Goal: Check status: Check status

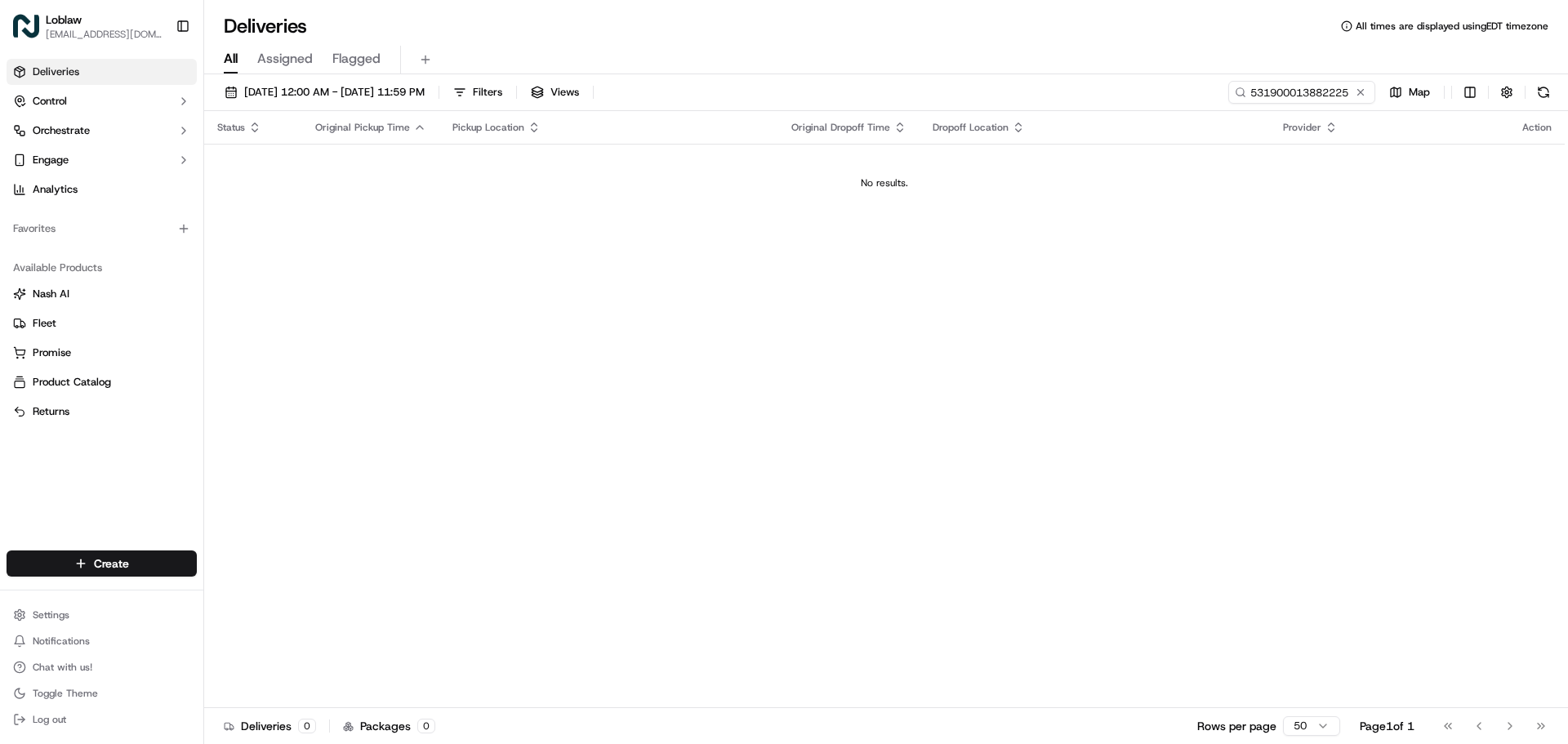
click at [1253, 87] on input "531900013882225" at bounding box center [1302, 92] width 147 height 23
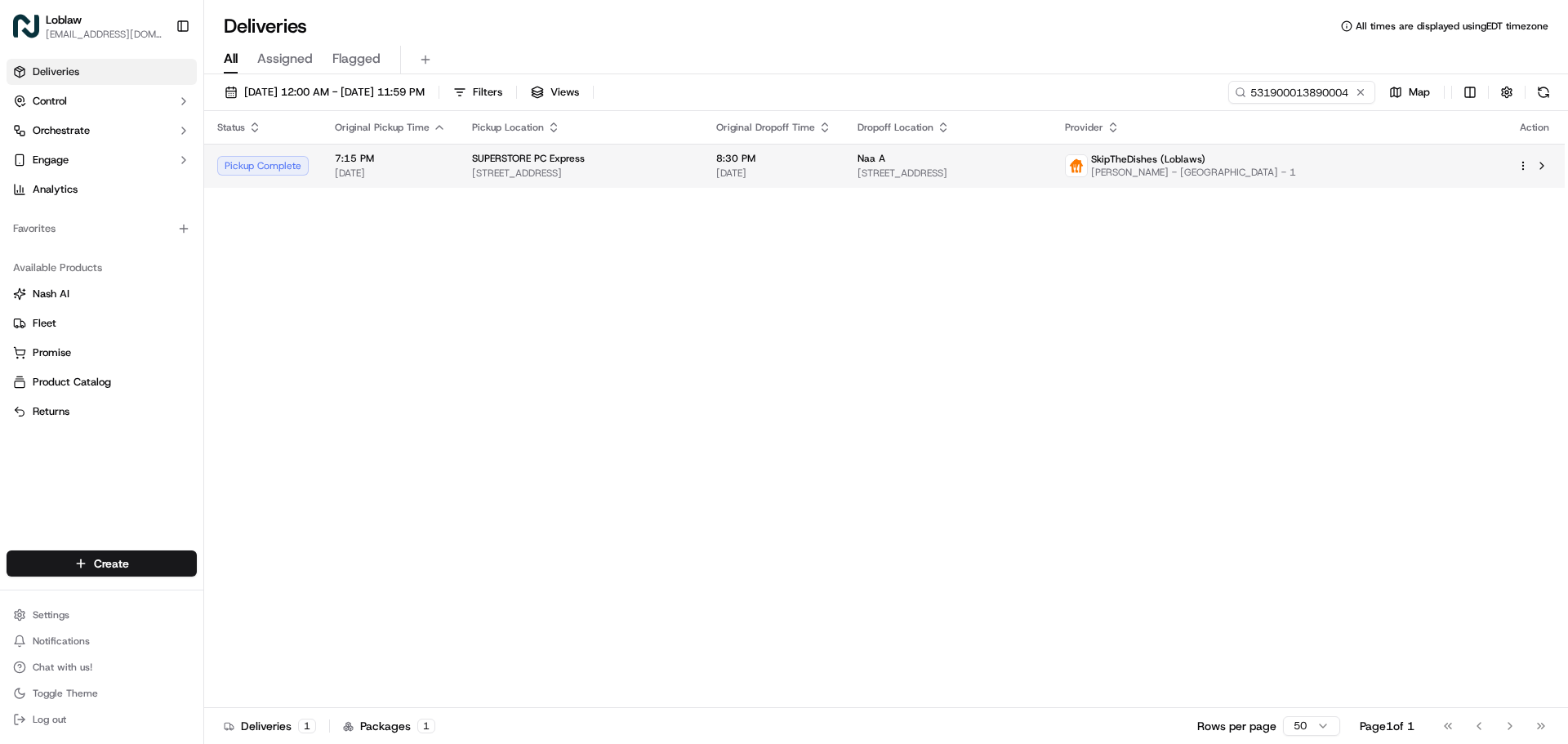
type input "531900013890004"
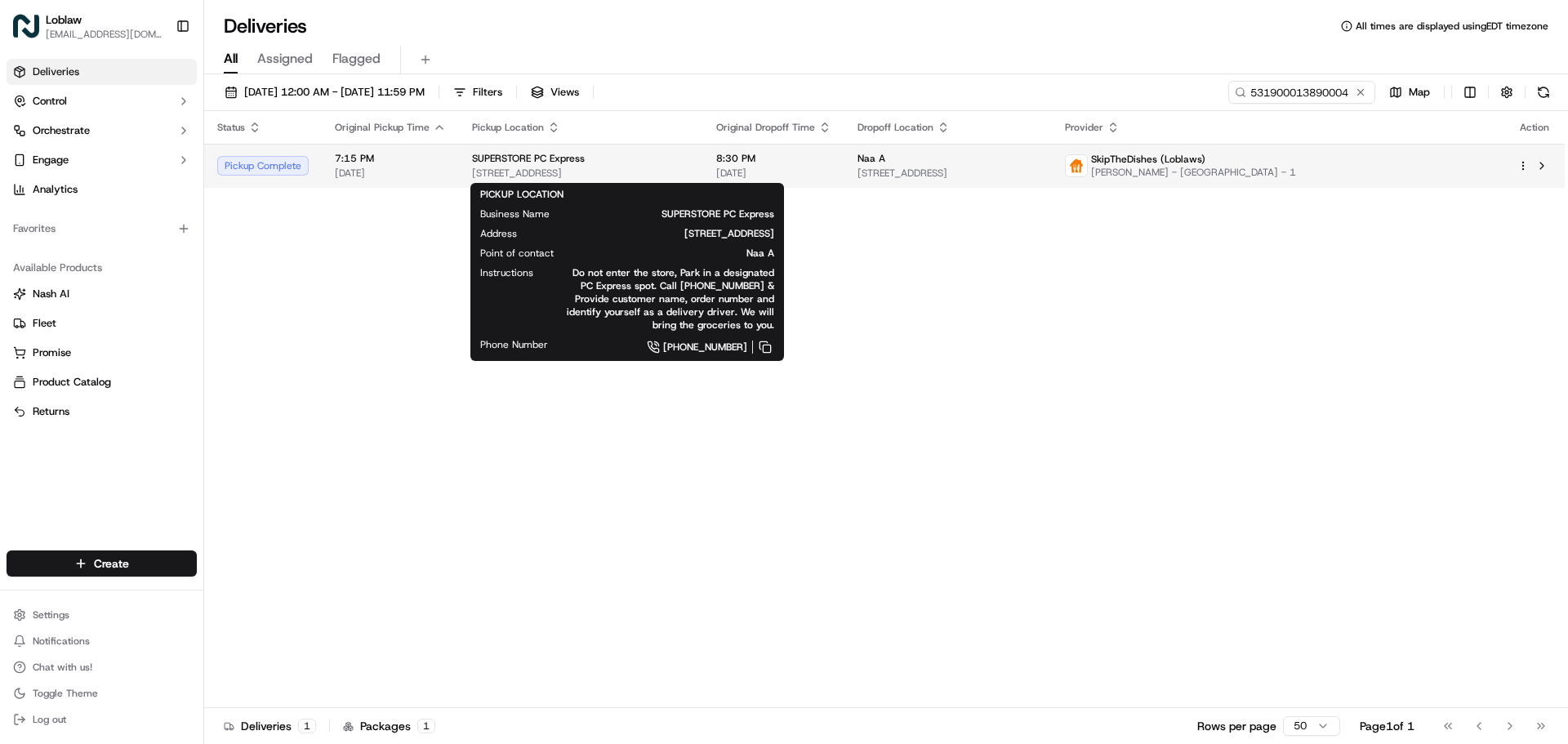
click at [530, 165] on span "SUPERSTORE PC Express" at bounding box center [528, 159] width 113 height 13
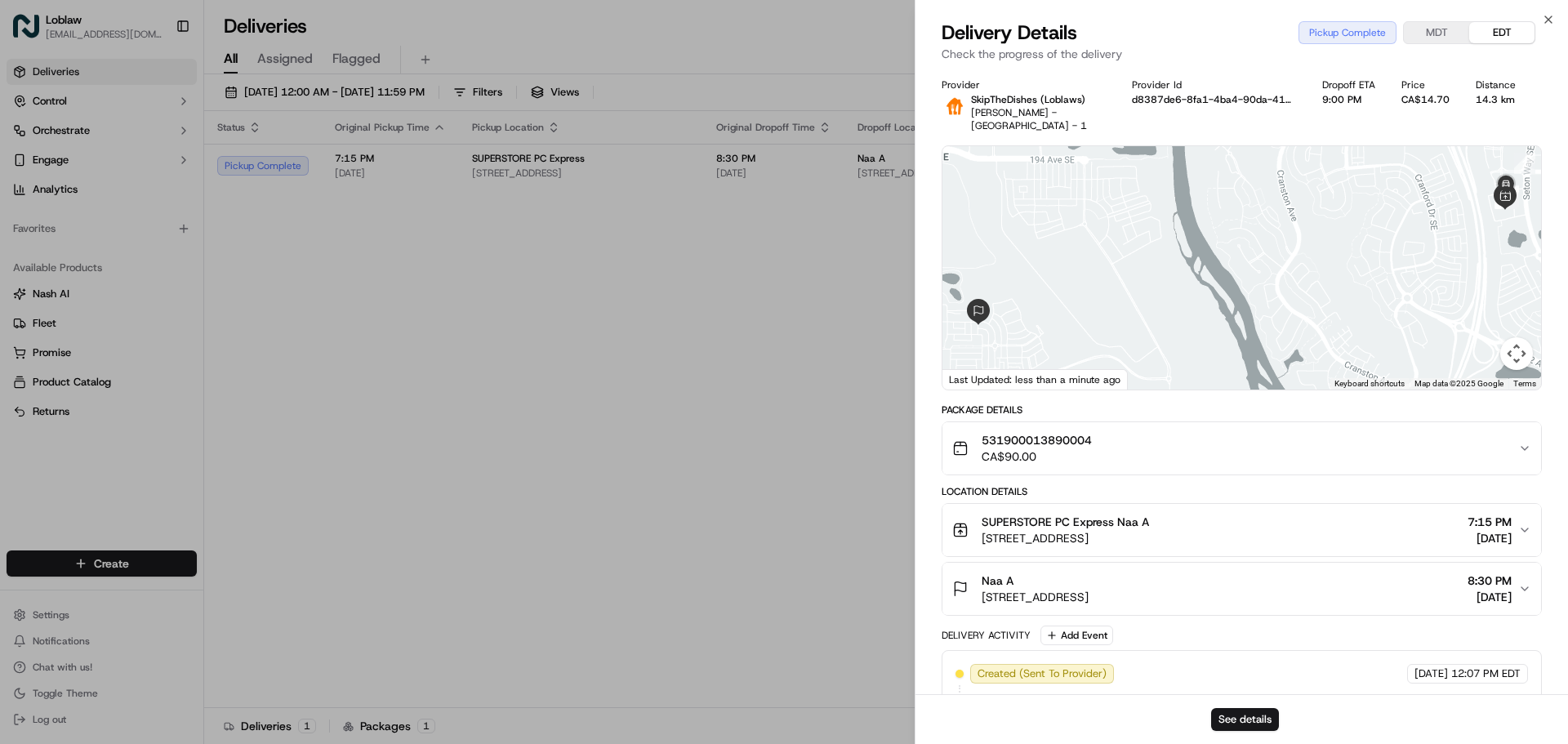
click at [1490, 575] on span "8:30 PM" at bounding box center [1490, 580] width 44 height 16
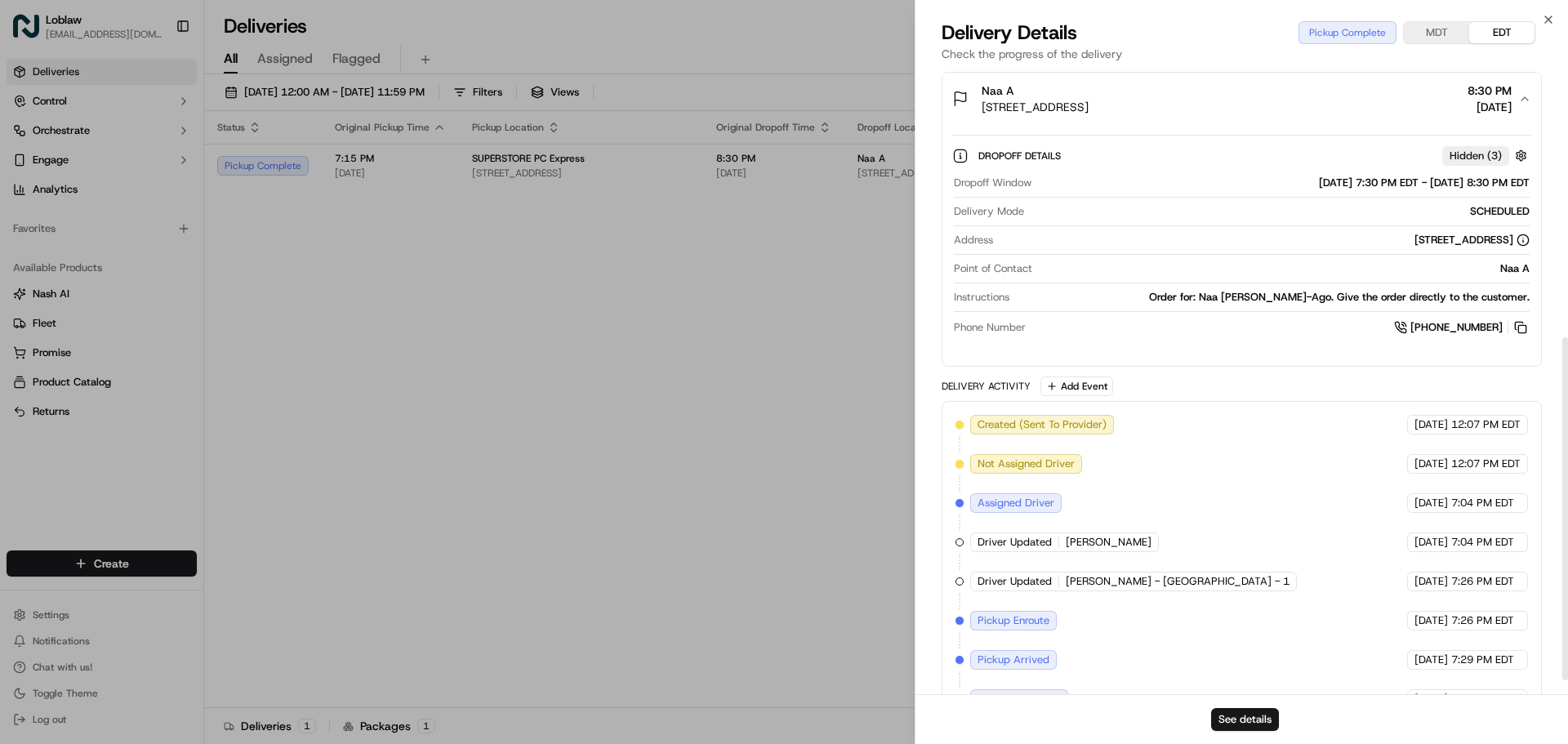
scroll to position [515, 0]
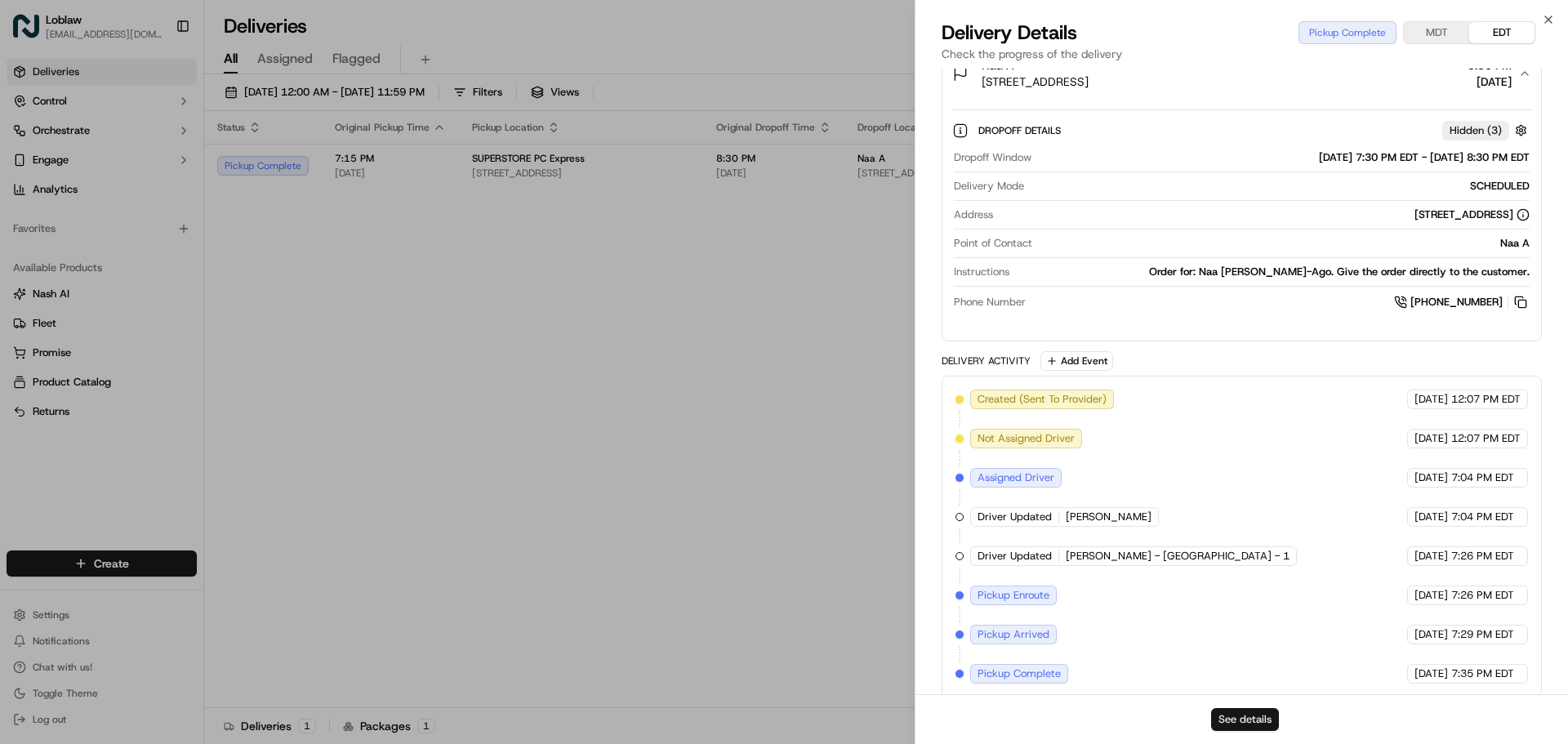
click at [1259, 714] on button "See details" at bounding box center [1244, 720] width 68 height 23
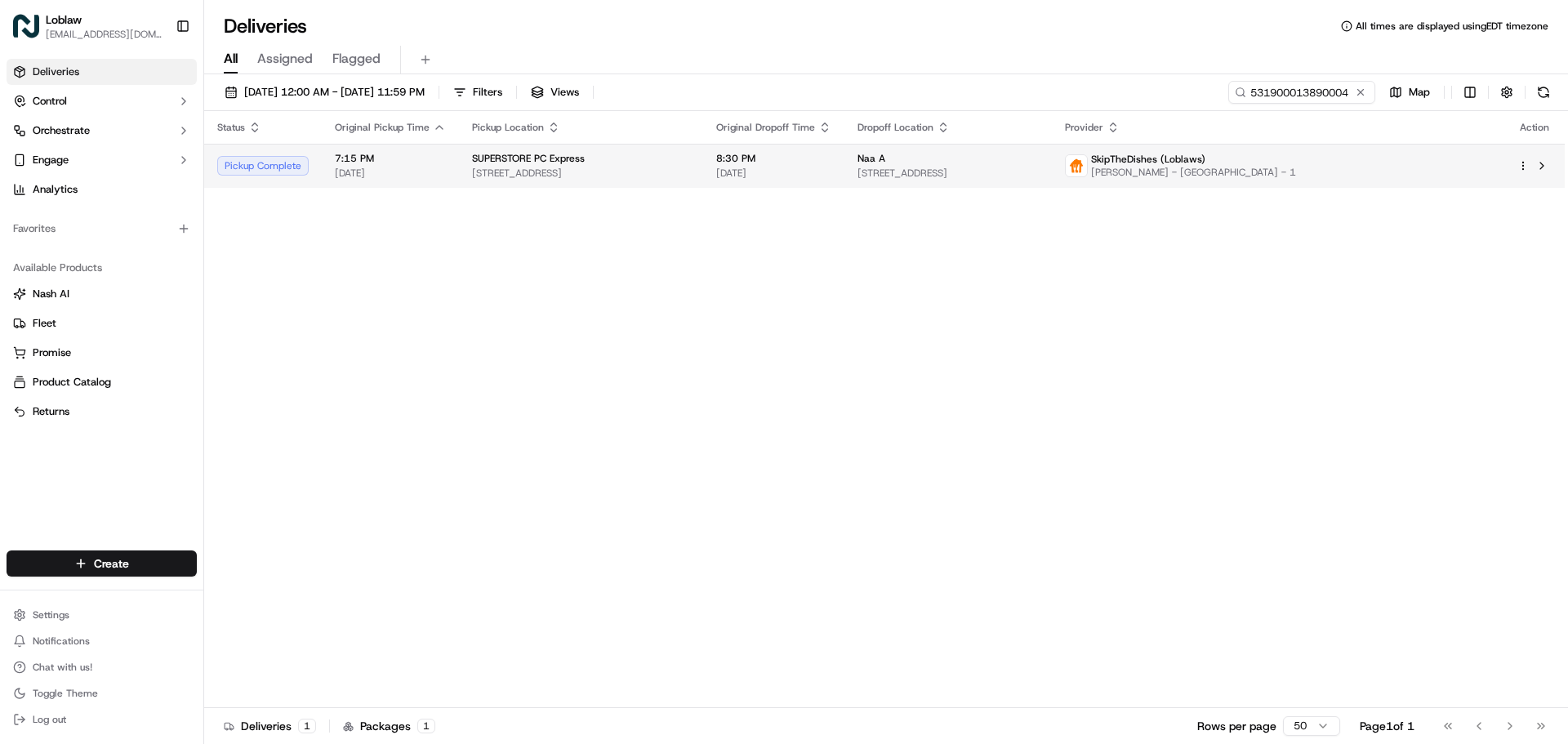
click at [1515, 166] on td at bounding box center [1534, 166] width 60 height 44
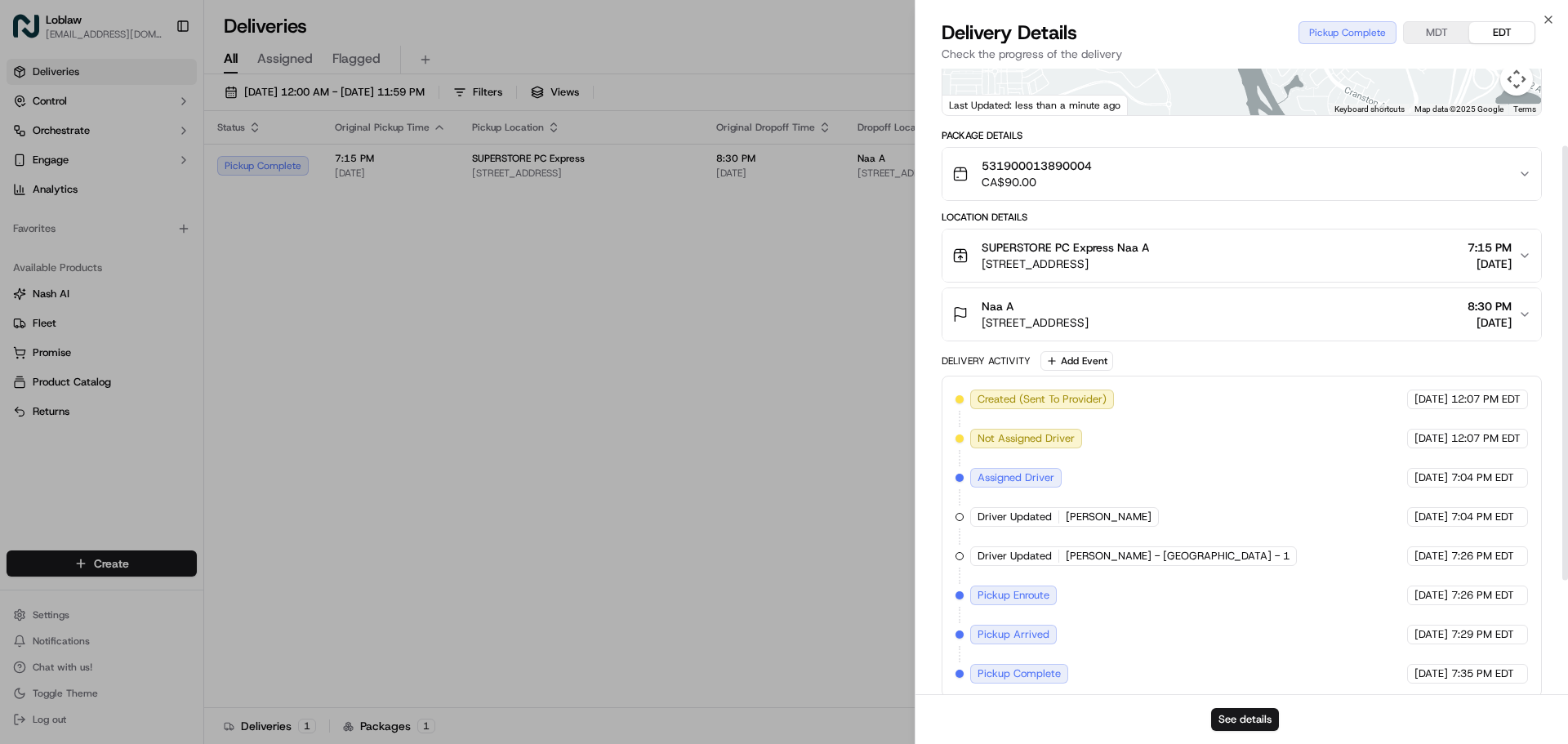
scroll to position [30, 0]
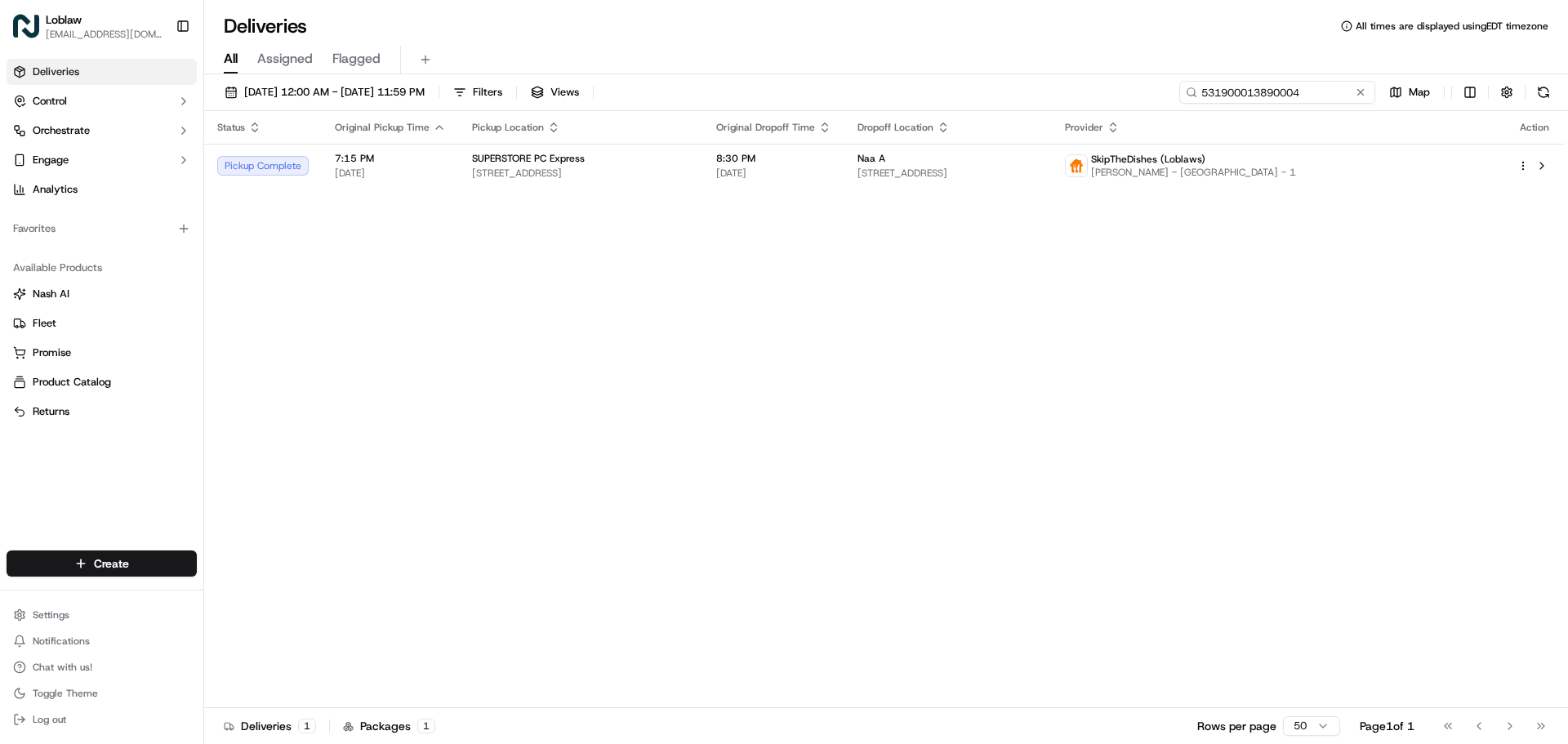
click at [1314, 100] on input "531900013890004" at bounding box center [1277, 92] width 196 height 23
paste input "89571"
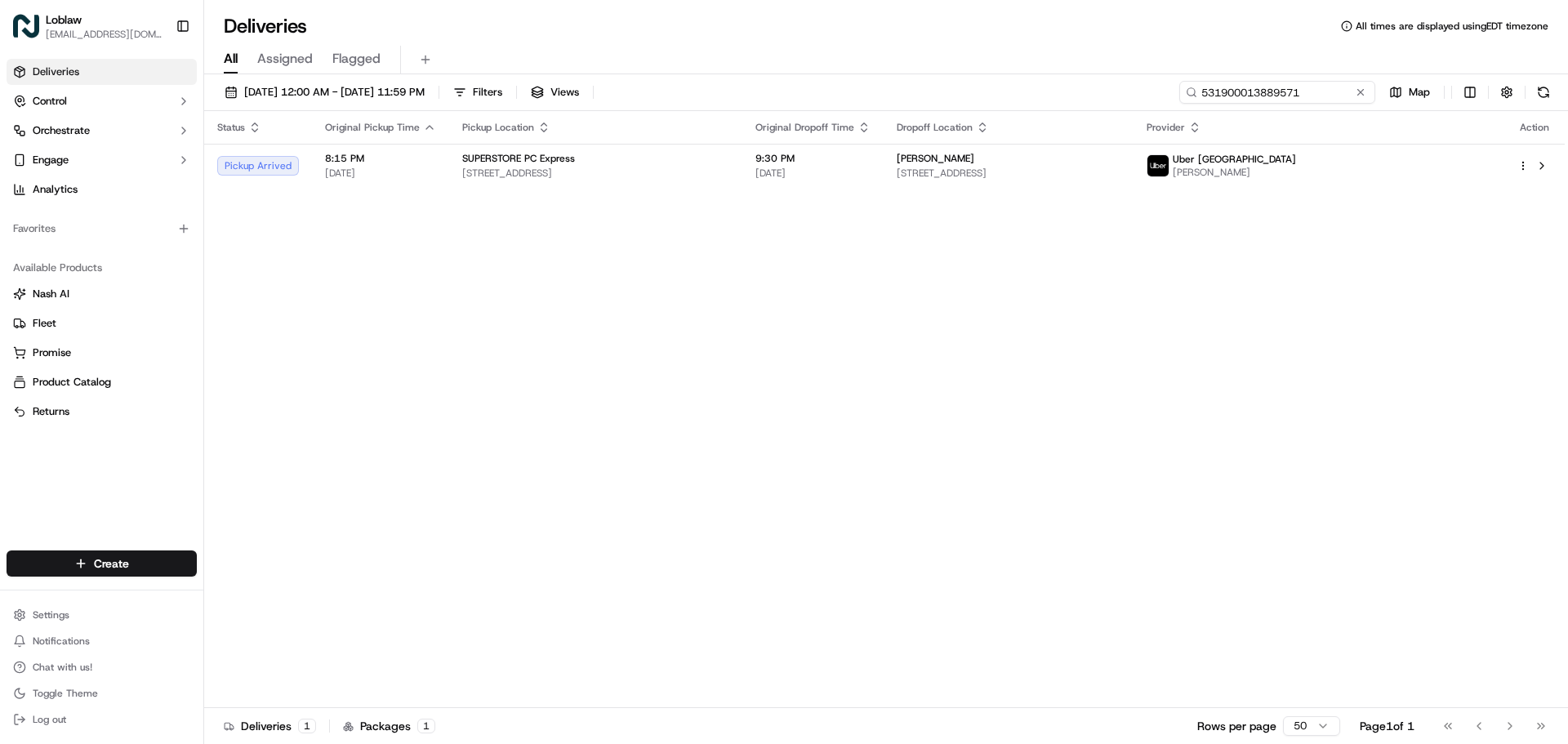
type input "531900013889571"
click at [634, 158] on div "SUPERSTORE PC Express" at bounding box center [595, 159] width 267 height 13
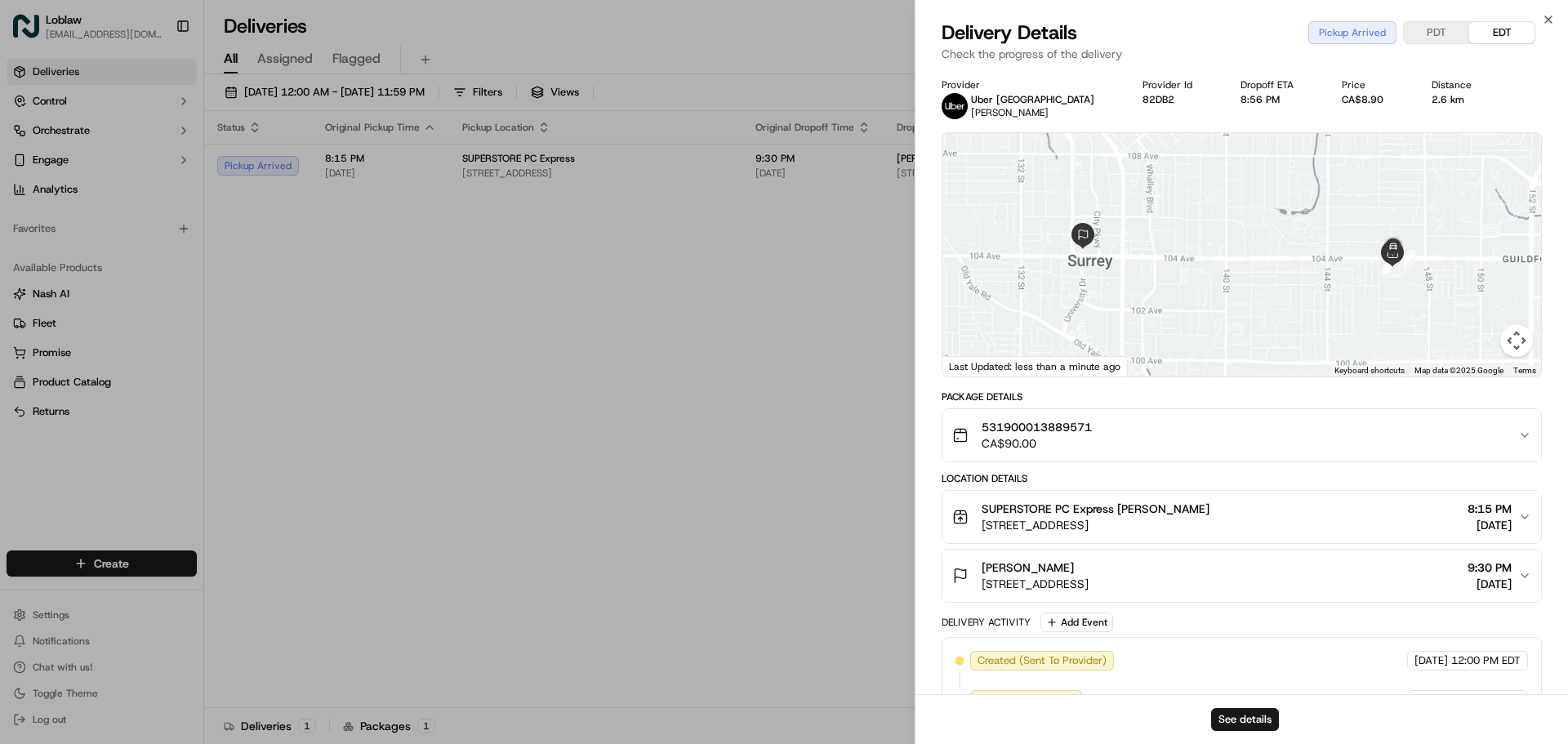
scroll to position [196, 0]
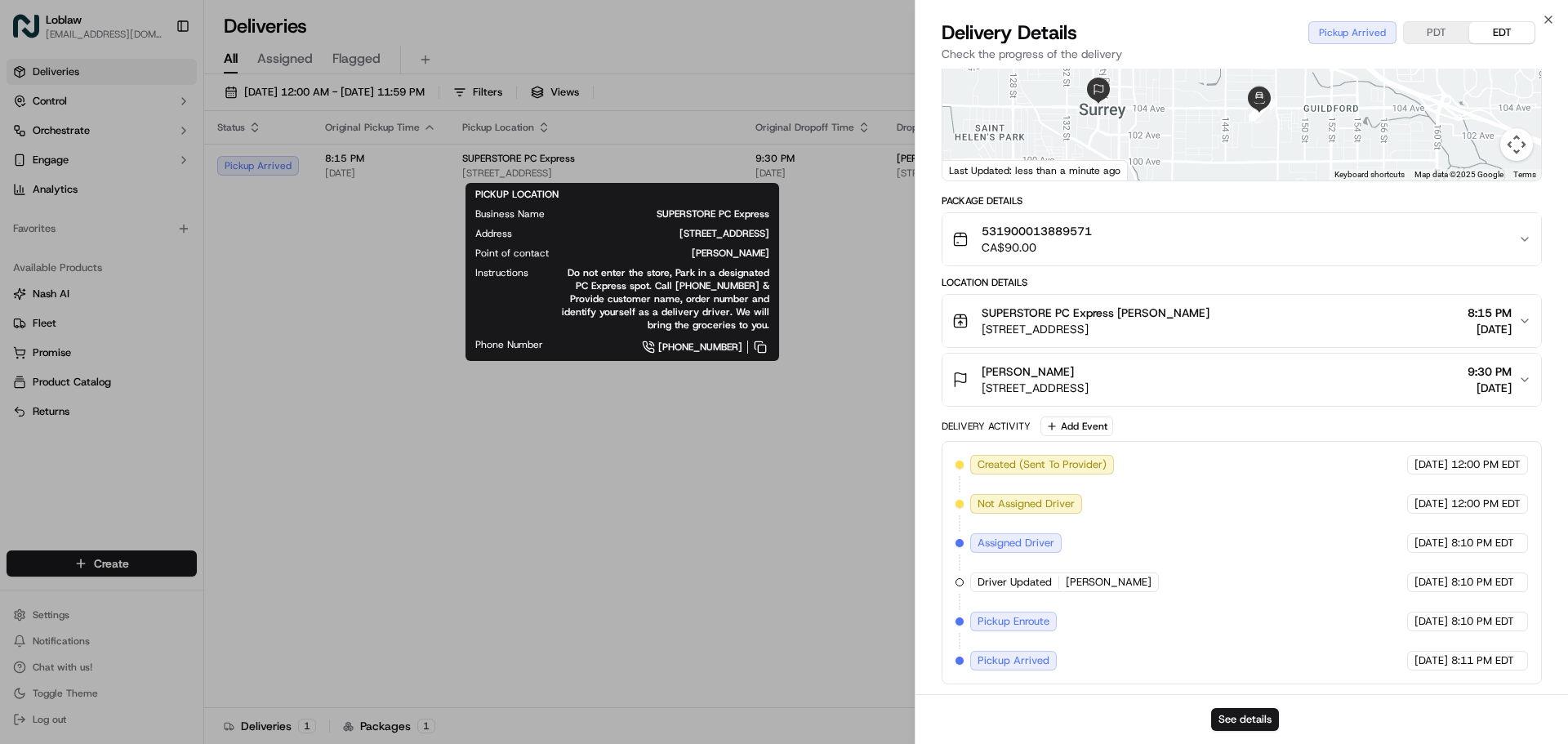
click at [1277, 708] on div "See details" at bounding box center [1242, 719] width 653 height 50
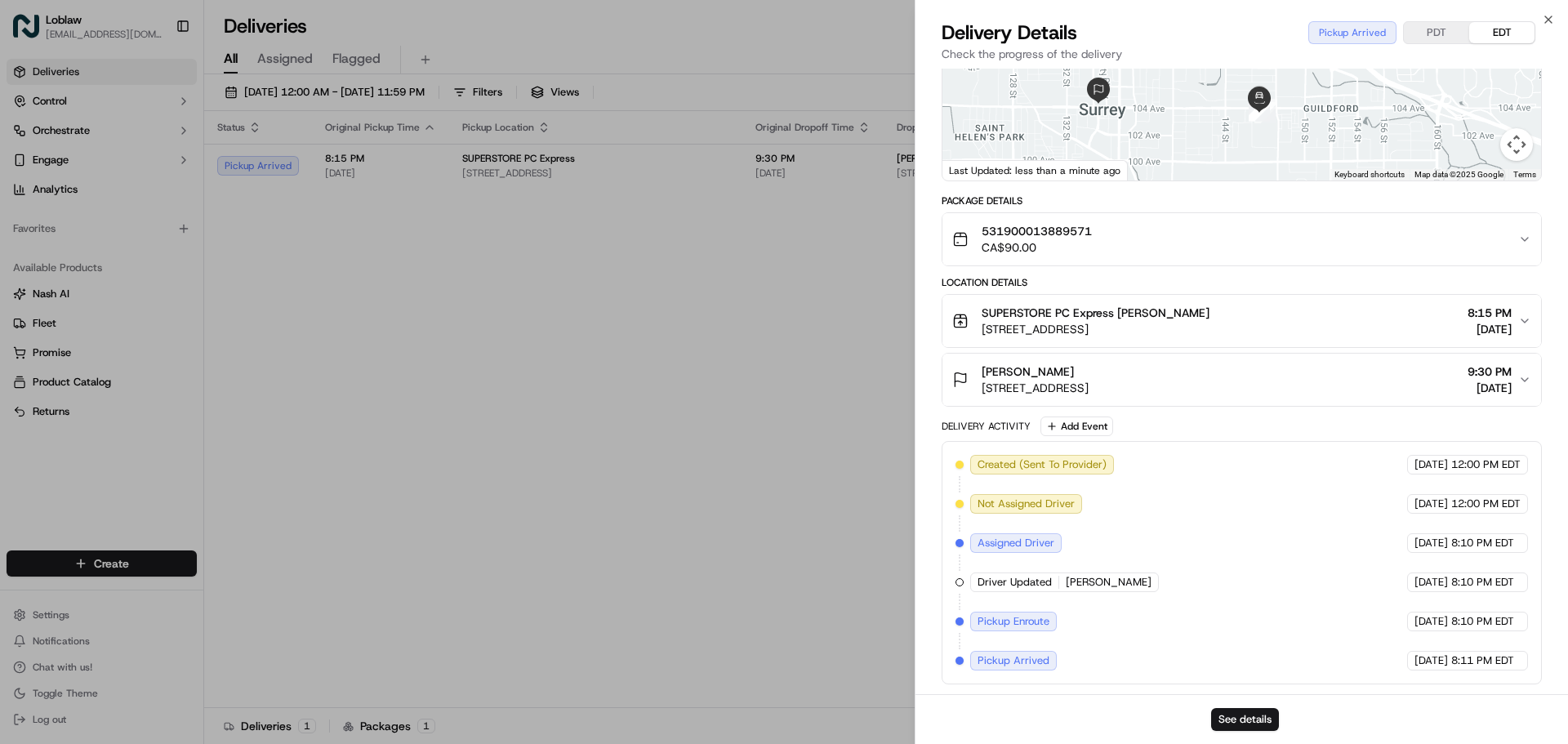
click at [1556, 16] on div "Close Delivery Details Pickup Arrived PDT EDT Check the progress of the deliver…" at bounding box center [1241, 372] width 653 height 744
click at [1546, 17] on icon "button" at bounding box center [1548, 19] width 7 height 7
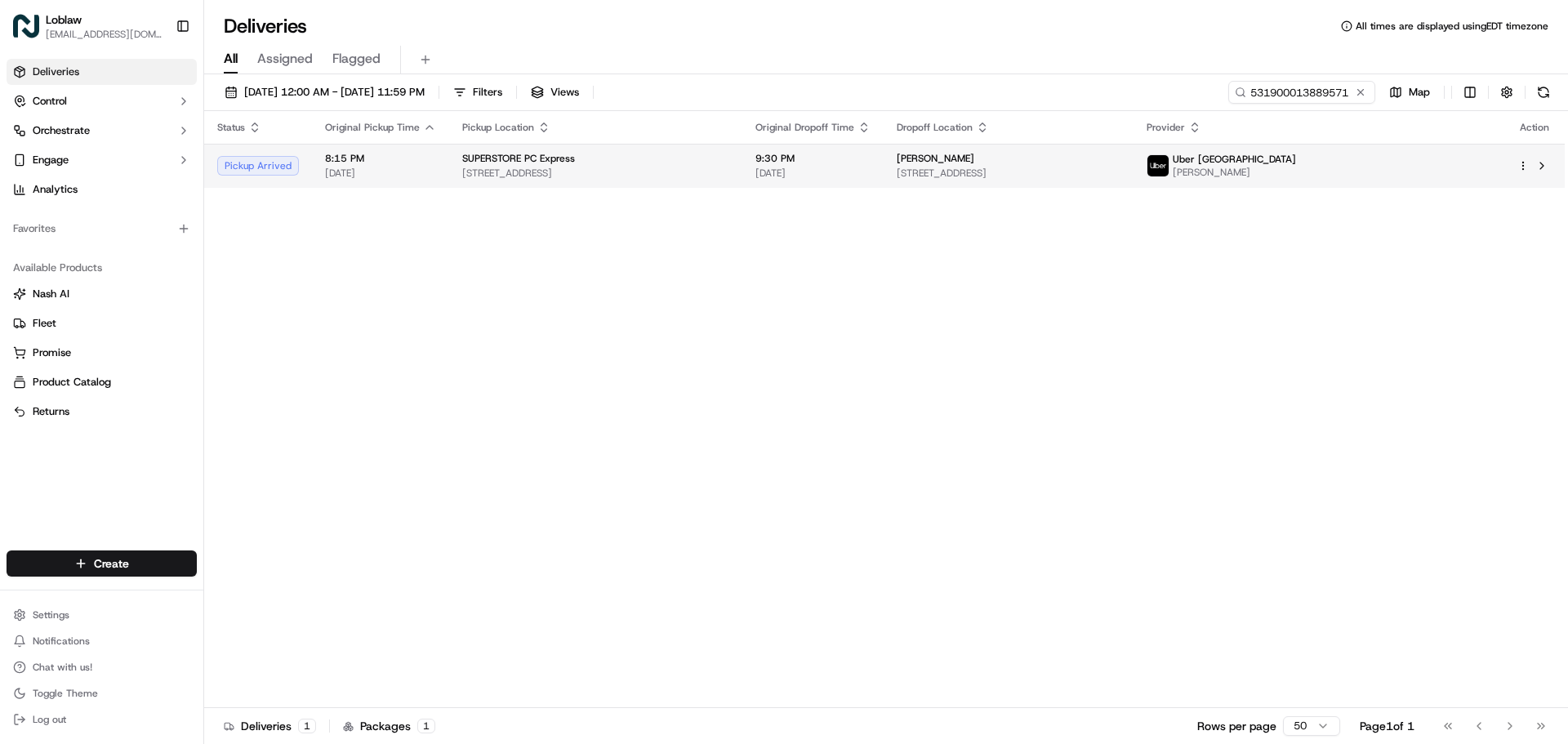
click at [1519, 162] on html "Loblaw deliverysupport@pcexpress.ca Toggle Sidebar Deliveries Control Orchestra…" at bounding box center [784, 372] width 1568 height 744
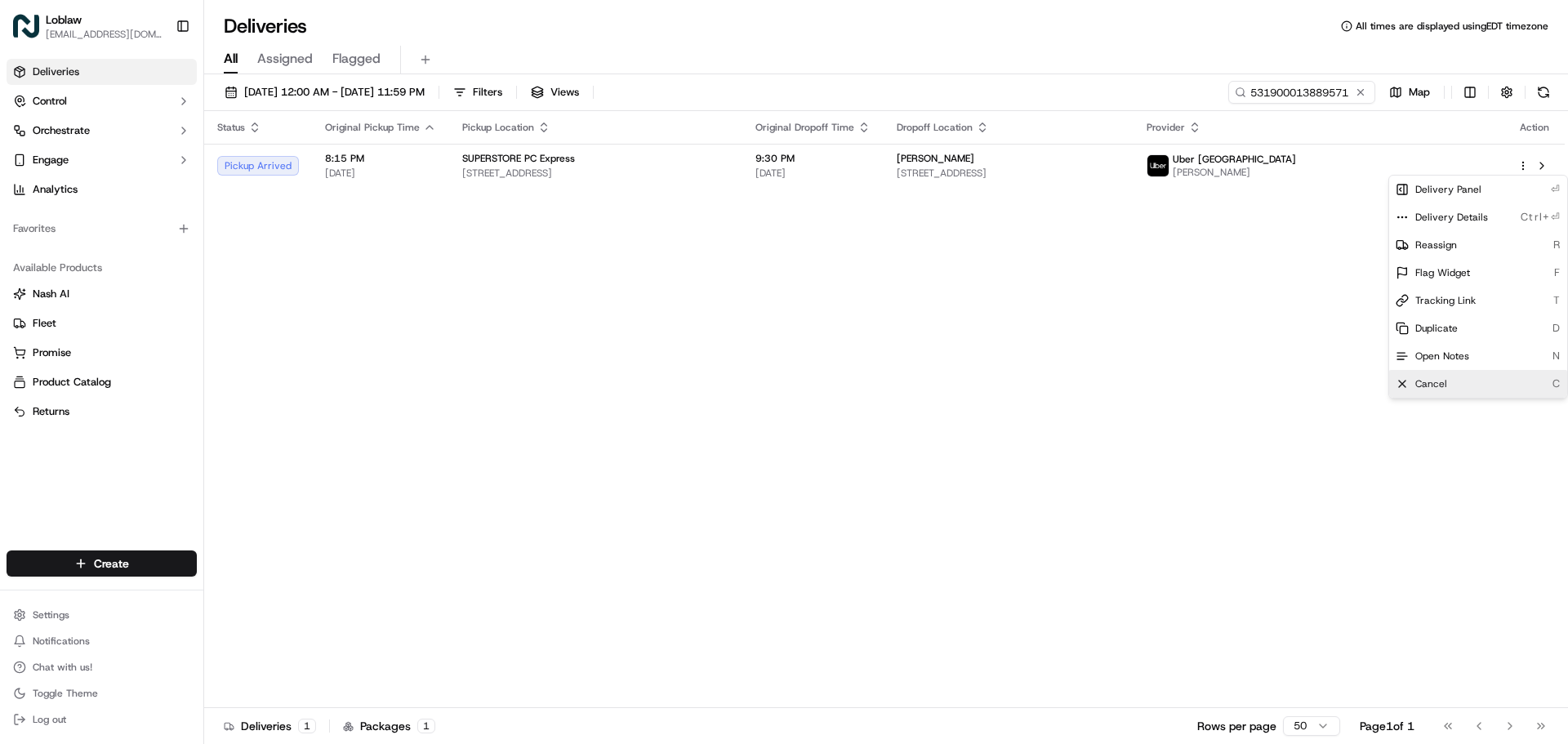
click at [1448, 379] on div "Cancel C" at bounding box center [1478, 383] width 178 height 28
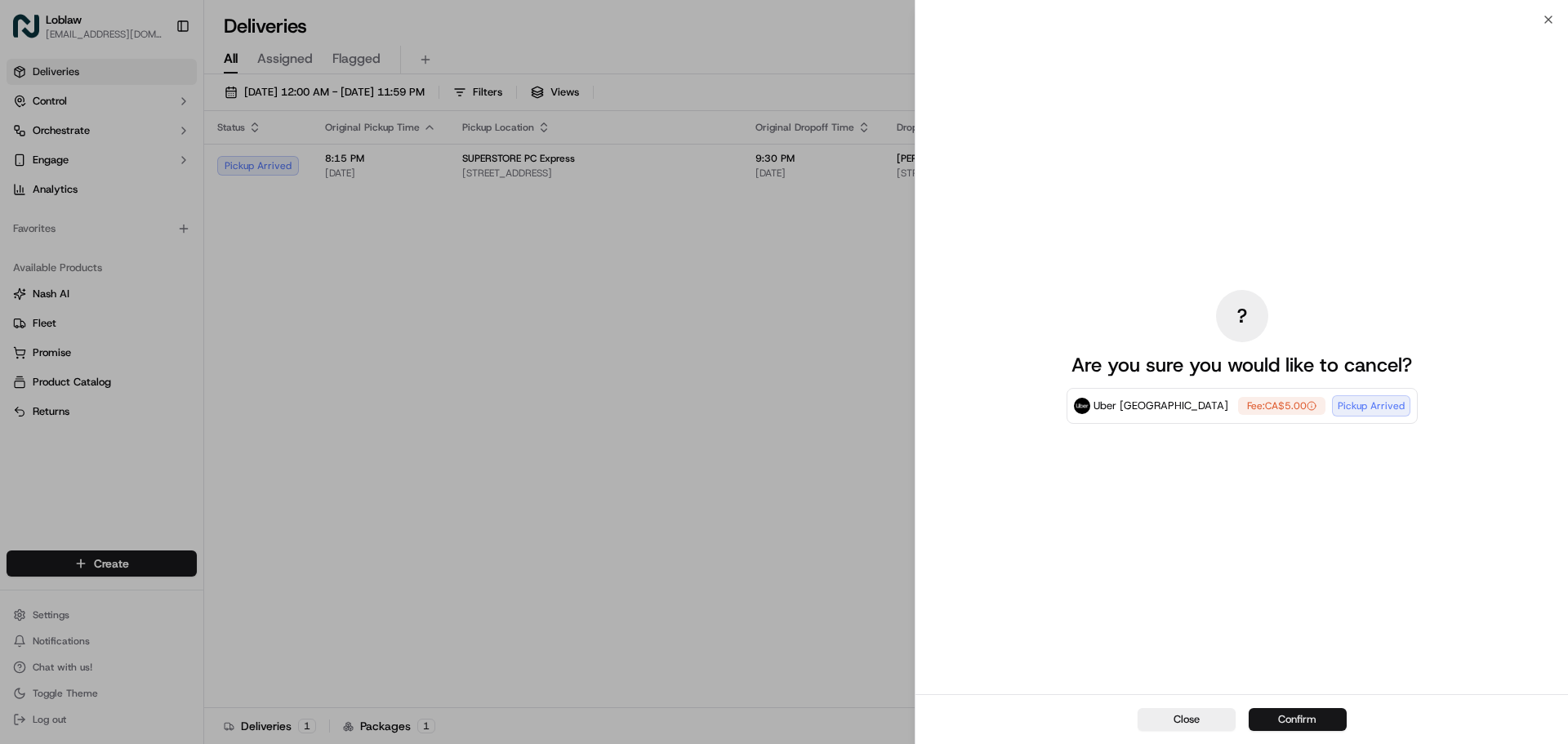
click at [1281, 710] on button "Confirm" at bounding box center [1297, 720] width 98 height 23
